Goal: Information Seeking & Learning: Learn about a topic

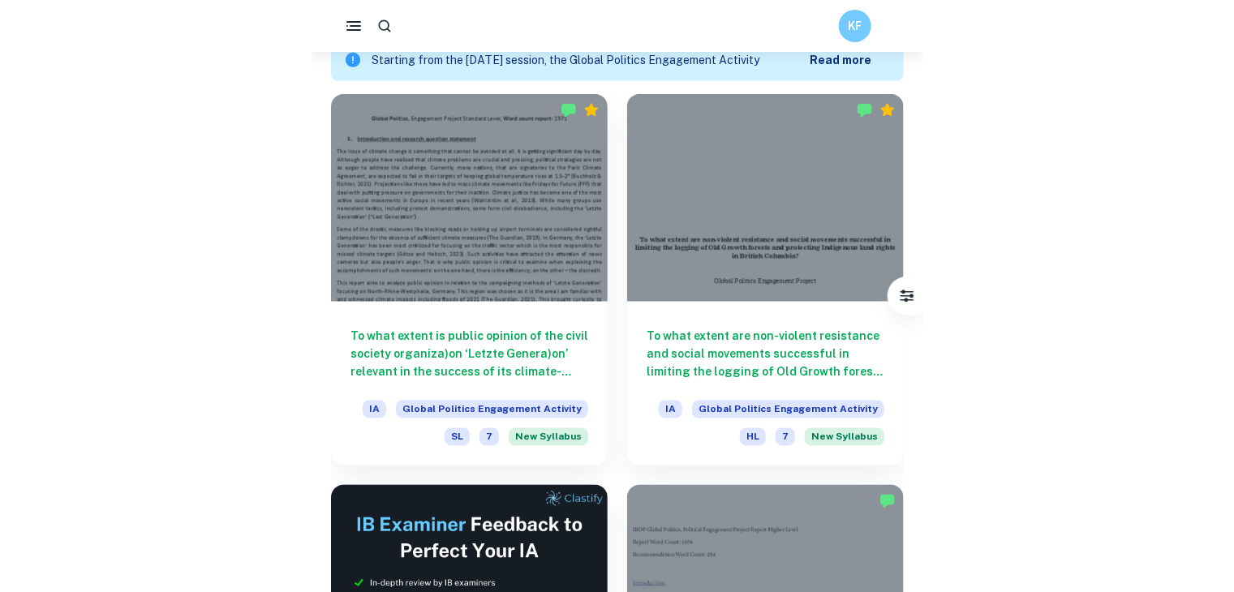
scroll to position [470, 0]
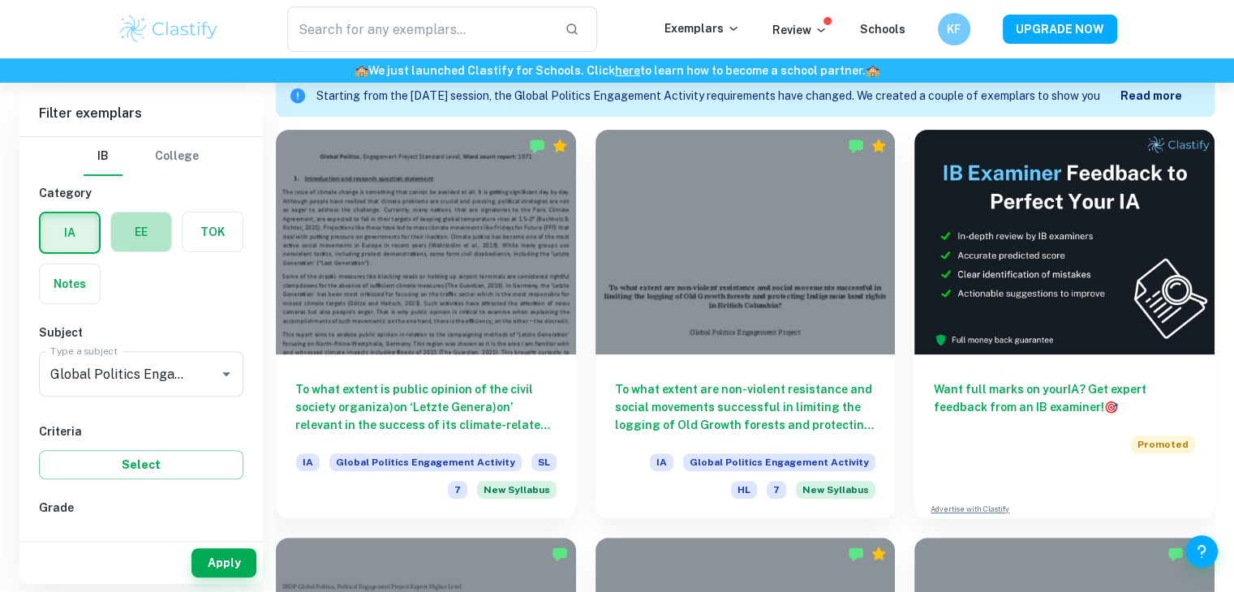
click at [146, 247] on label "button" at bounding box center [141, 232] width 60 height 39
click at [0, 0] on input "radio" at bounding box center [0, 0] width 0 height 0
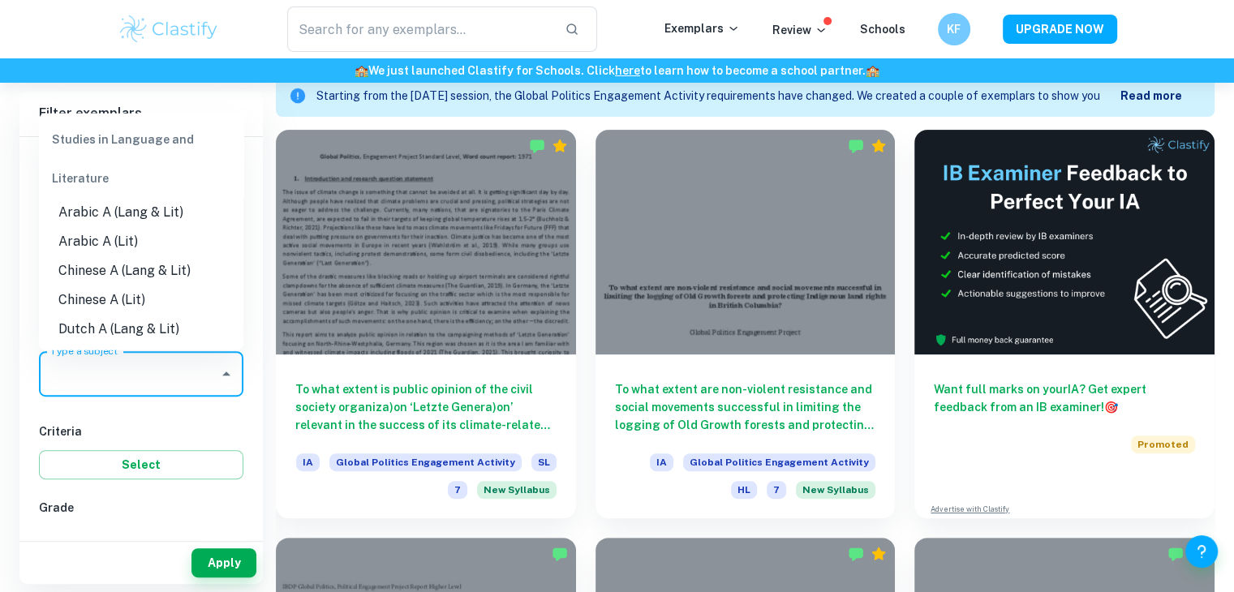
click at [210, 374] on input "Type a subject" at bounding box center [128, 374] width 165 height 31
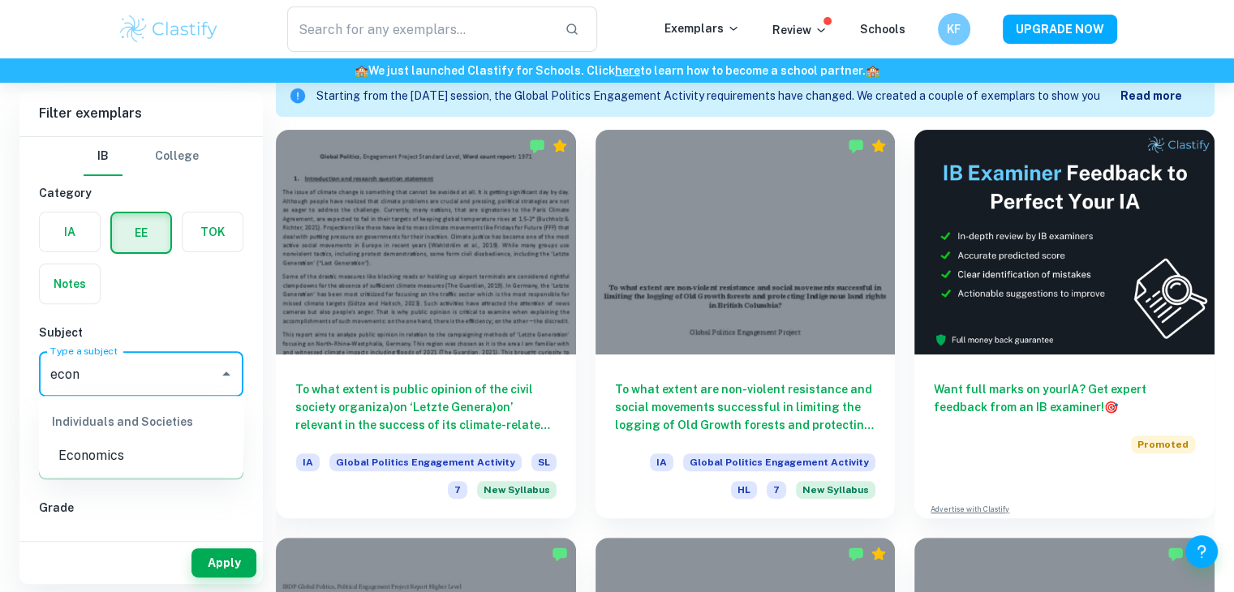
click at [118, 462] on li "Economics" at bounding box center [141, 455] width 204 height 29
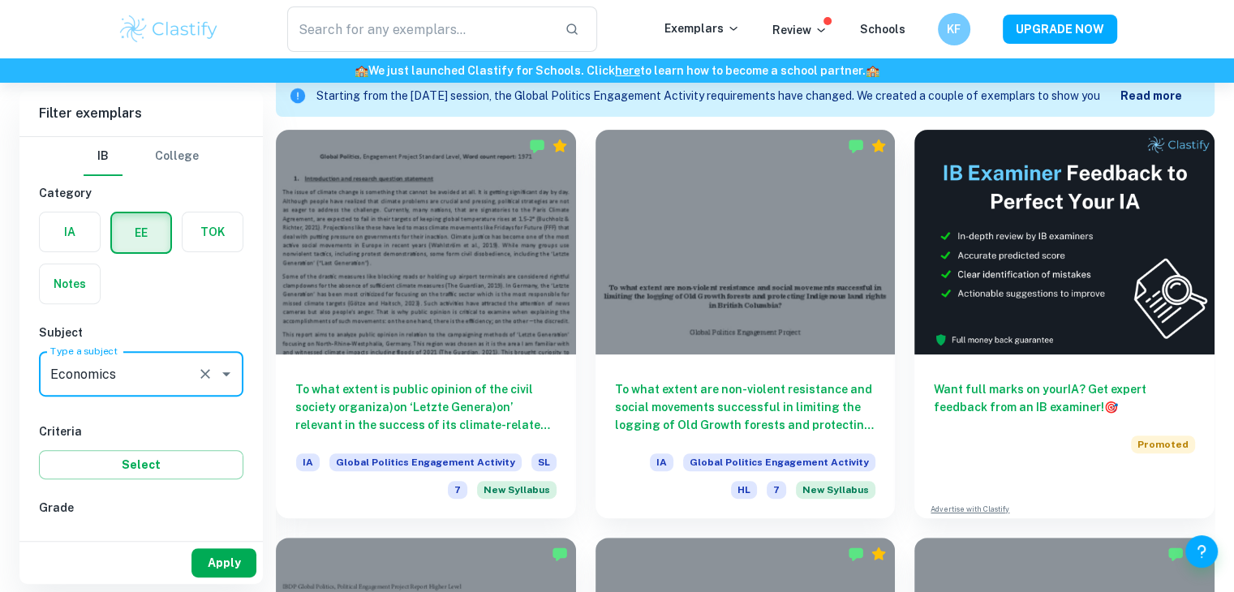
type input "Economics"
click at [243, 559] on button "Apply" at bounding box center [223, 562] width 65 height 29
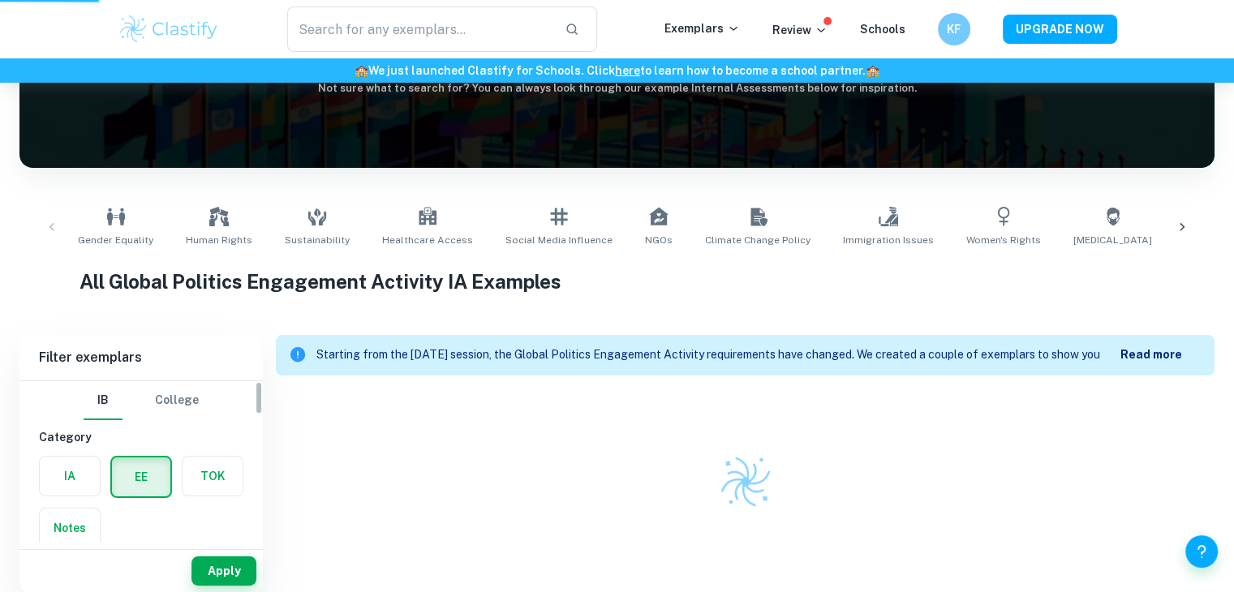
scroll to position [198, 0]
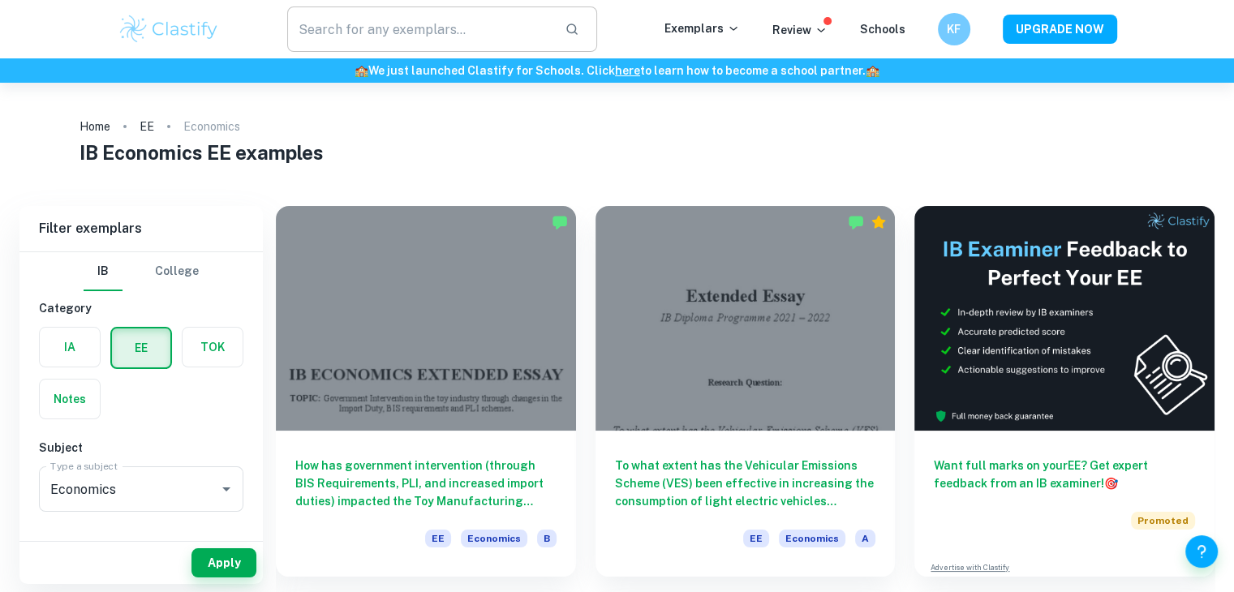
click at [513, 26] on input "text" at bounding box center [419, 28] width 265 height 45
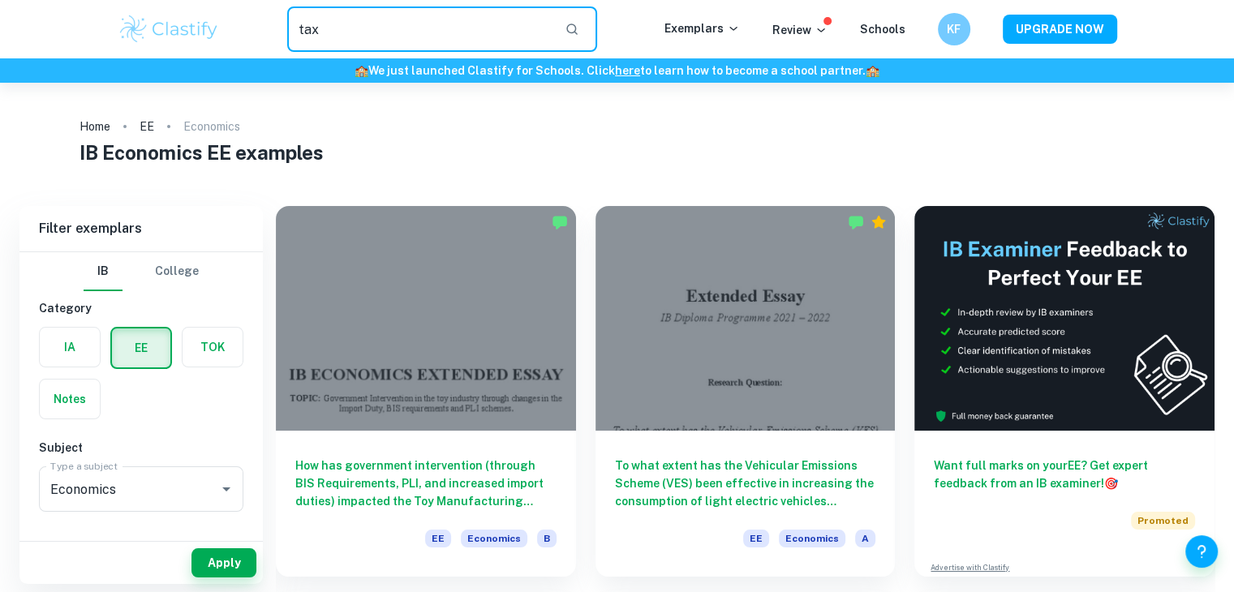
type input "tax"
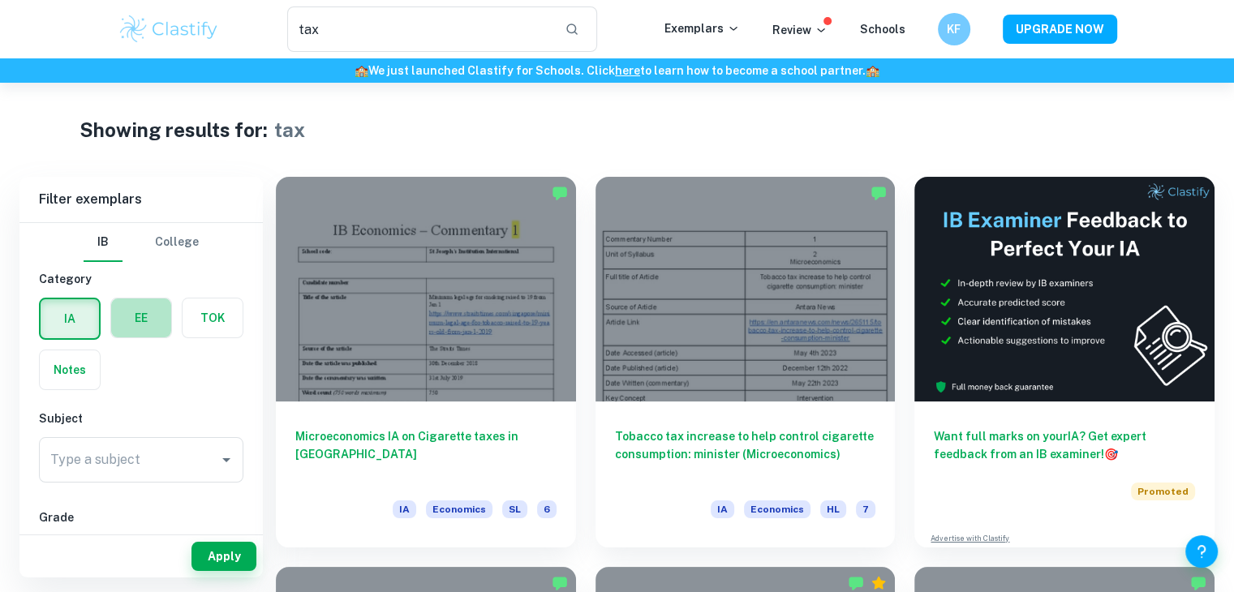
click at [135, 335] on label "button" at bounding box center [141, 318] width 60 height 39
click at [0, 0] on input "radio" at bounding box center [0, 0] width 0 height 0
click at [200, 440] on div "Type a subject" at bounding box center [141, 459] width 204 height 45
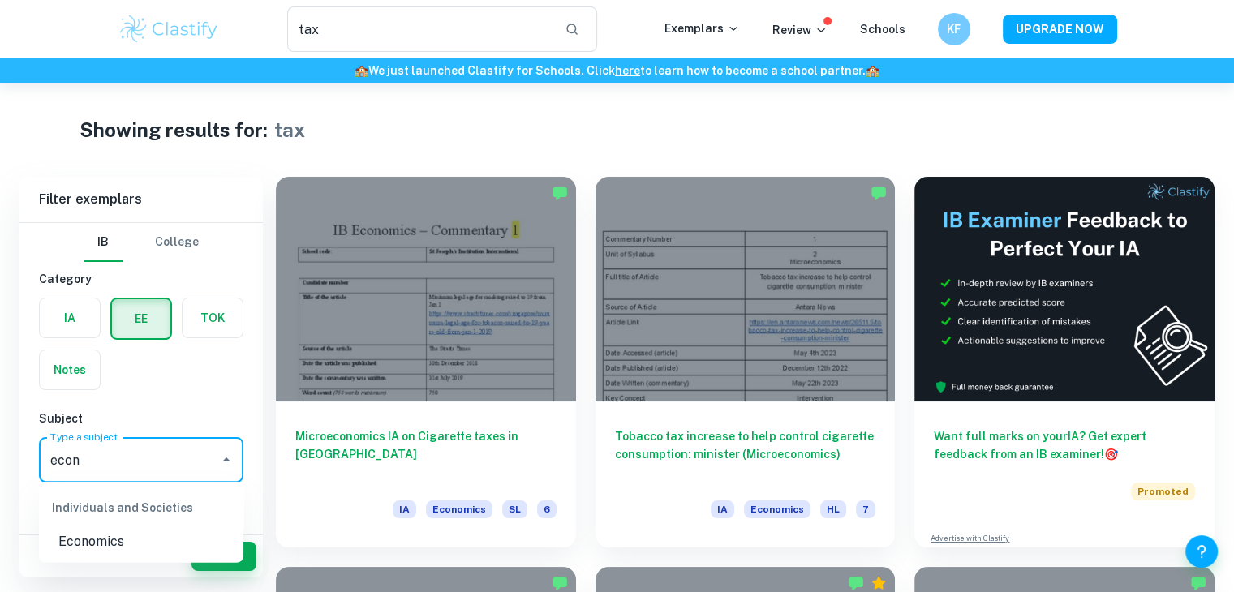
click at [143, 551] on li "Economics" at bounding box center [141, 541] width 204 height 29
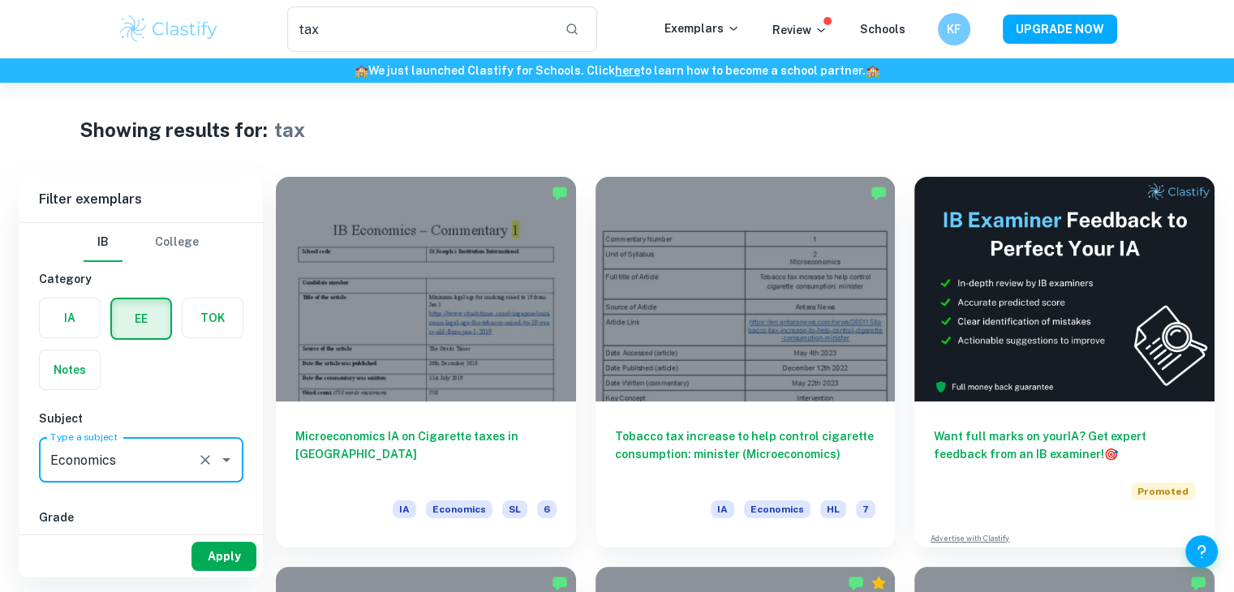
type input "Economics"
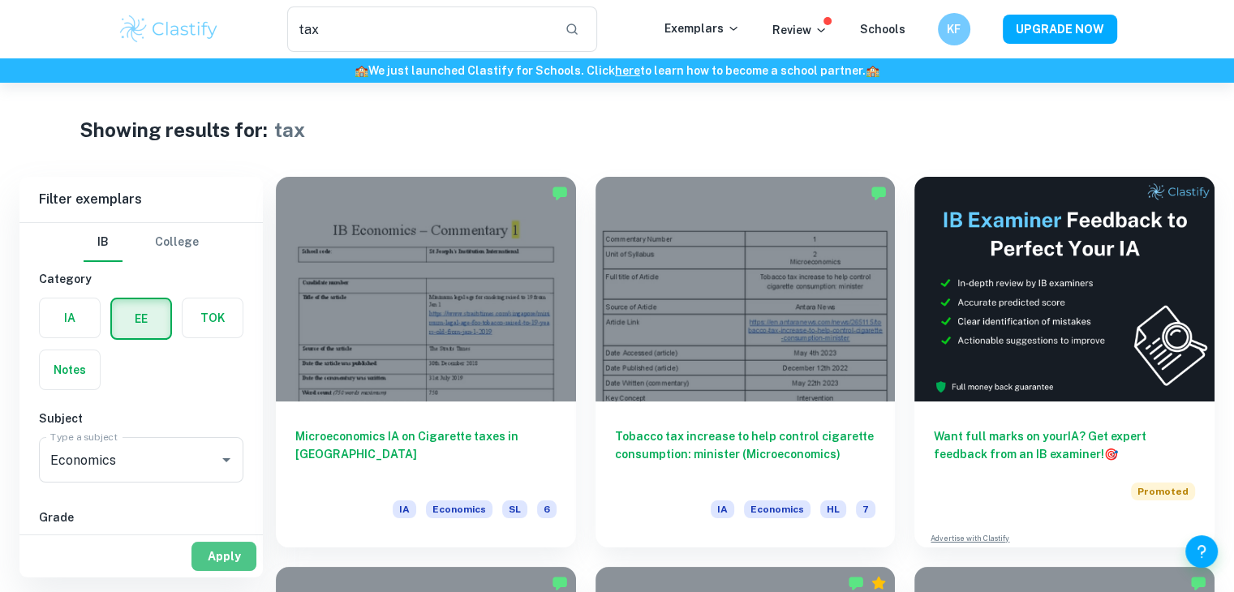
click at [234, 549] on button "Apply" at bounding box center [223, 556] width 65 height 29
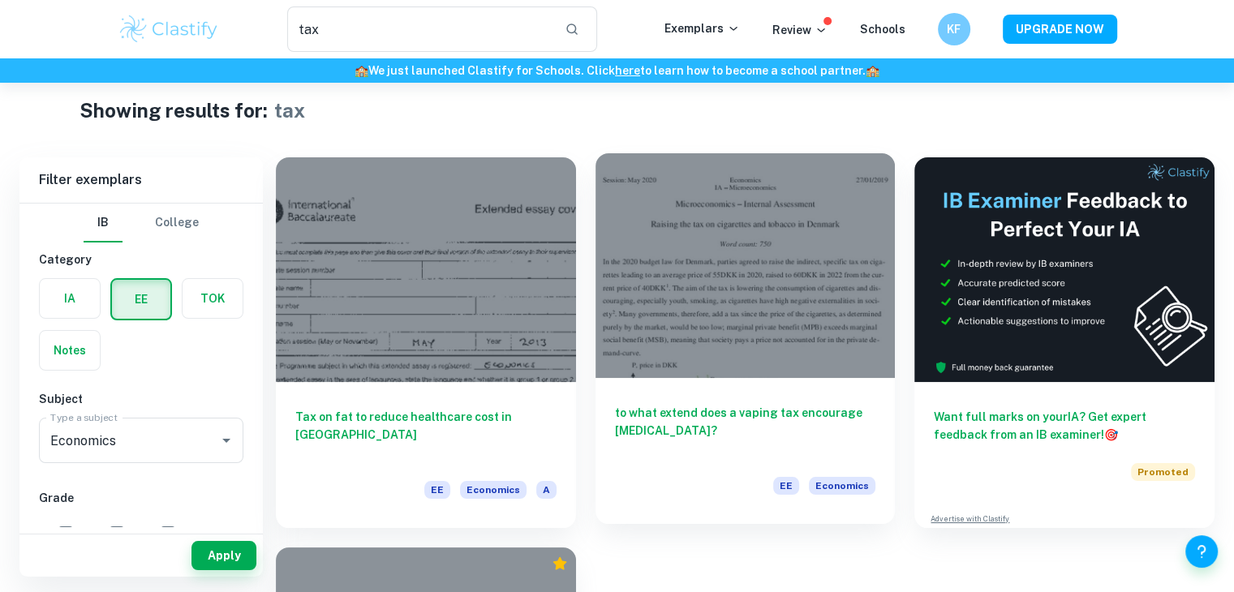
scroll to position [18, 0]
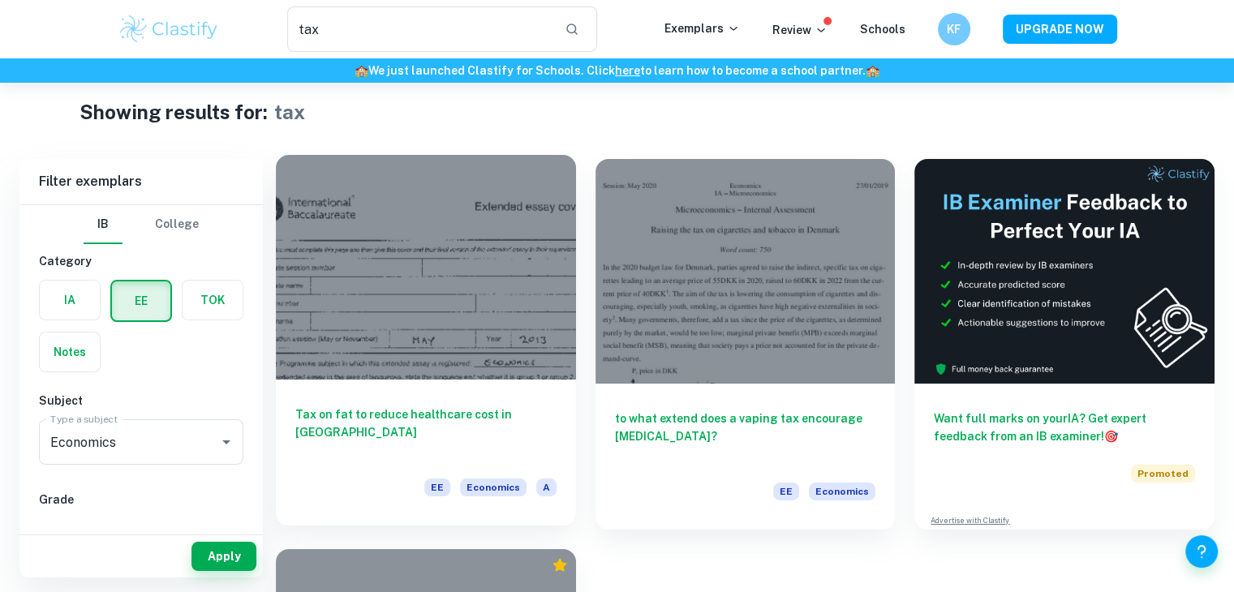
click at [483, 273] on div at bounding box center [426, 267] width 300 height 225
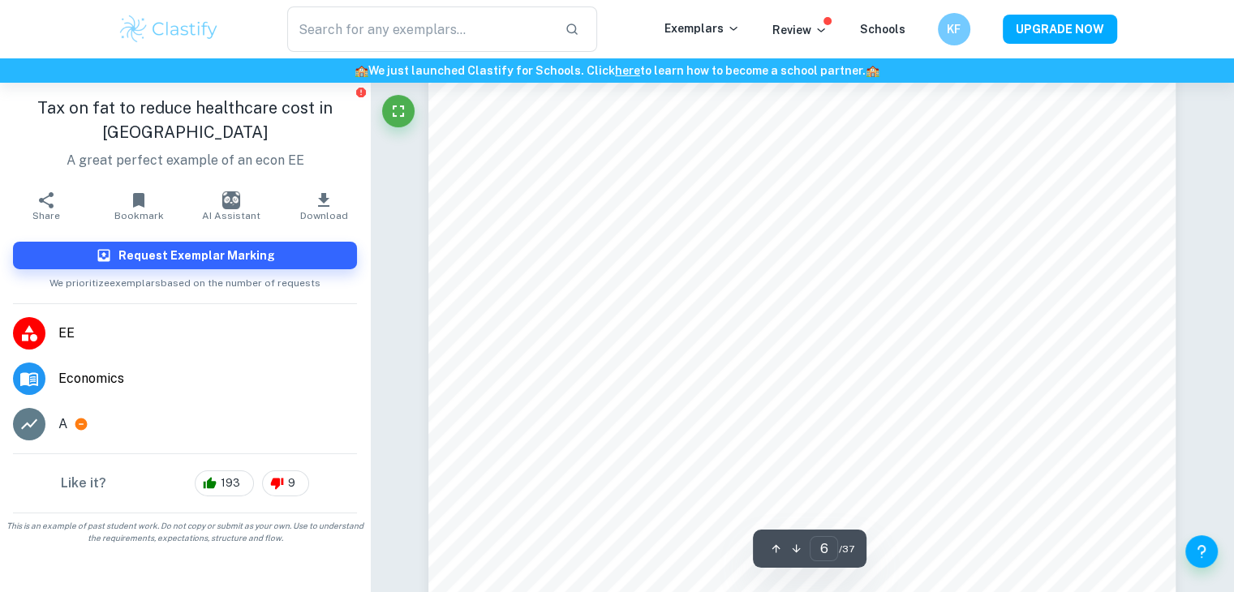
scroll to position [5629, 0]
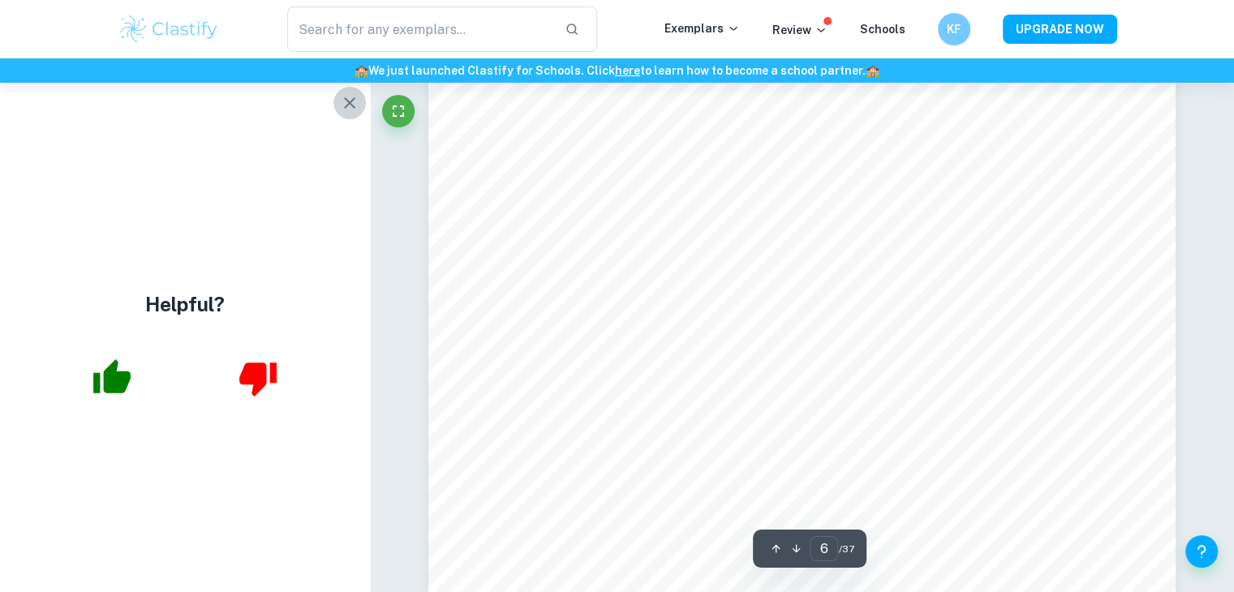
click at [347, 107] on icon "button" at bounding box center [349, 102] width 19 height 19
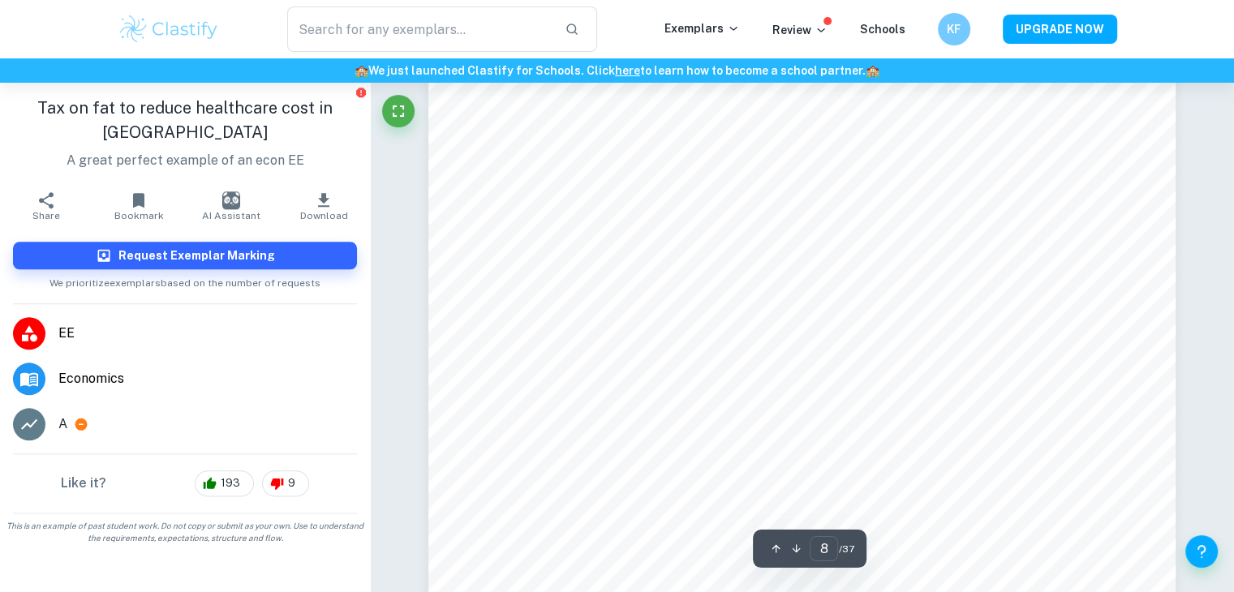
scroll to position [7998, 0]
type input "11"
